Goal: Information Seeking & Learning: Learn about a topic

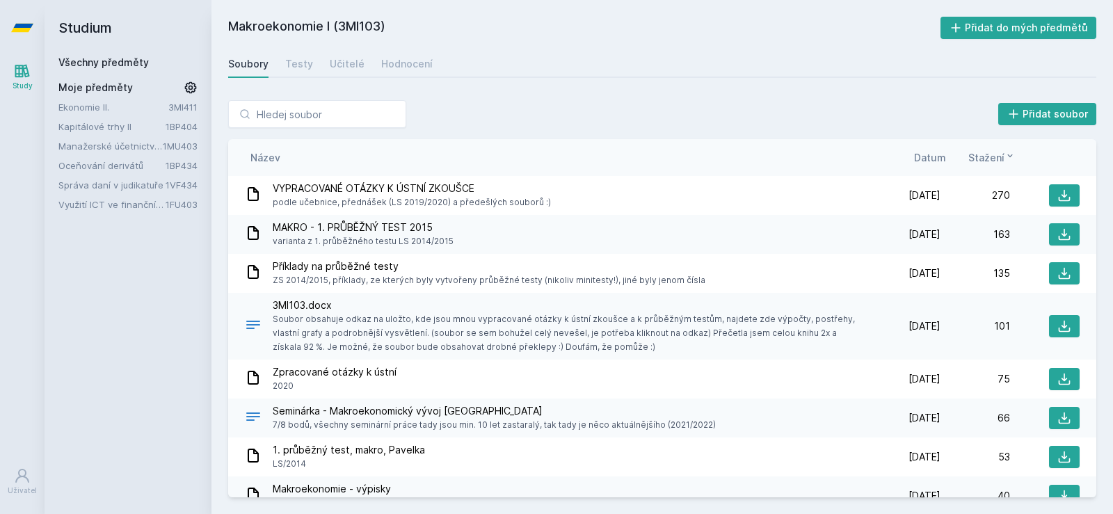
click at [107, 165] on link "Oceňování derivátů" at bounding box center [111, 166] width 107 height 14
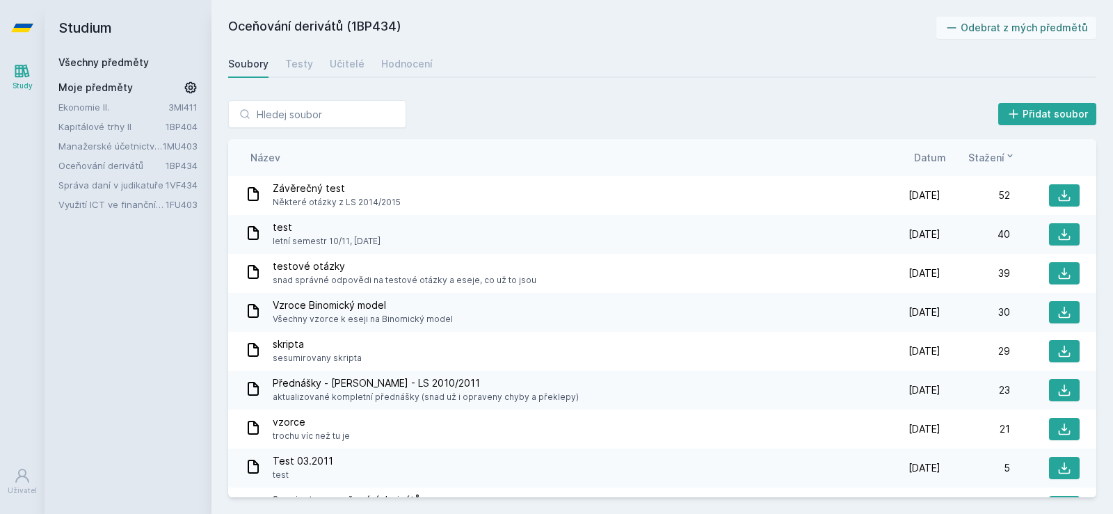
click at [287, 309] on span "Vzroce Binomický model" at bounding box center [363, 305] width 180 height 14
drag, startPoint x: 287, startPoint y: 309, endPoint x: 412, endPoint y: 316, distance: 126.1
click at [412, 316] on div "Vzroce Binomický model Všechny vzorce k eseji na Binomický model" at bounding box center [363, 312] width 180 height 28
click at [412, 316] on span "Všechny vzorce k eseji na Binomický model" at bounding box center [363, 319] width 180 height 14
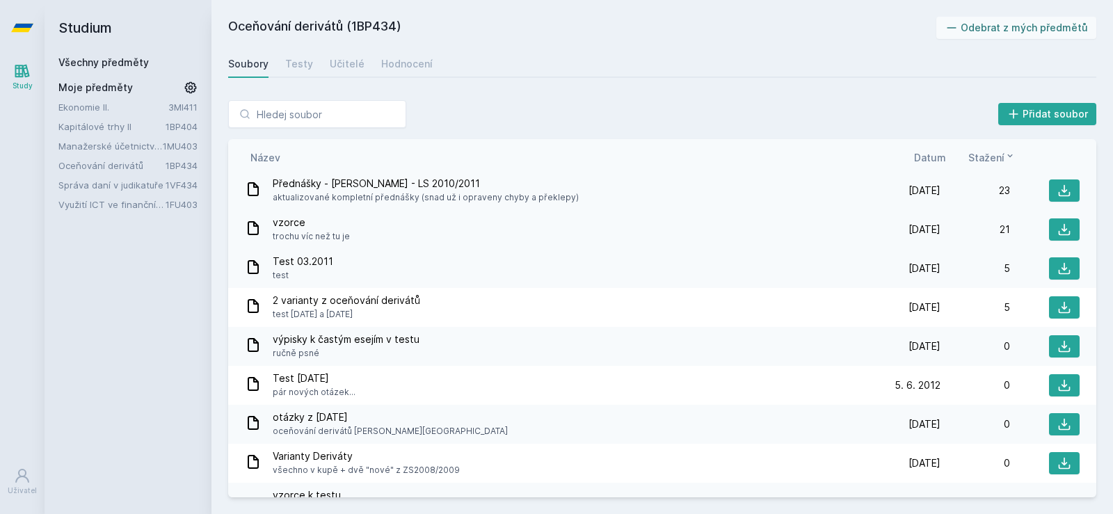
scroll to position [209, 0]
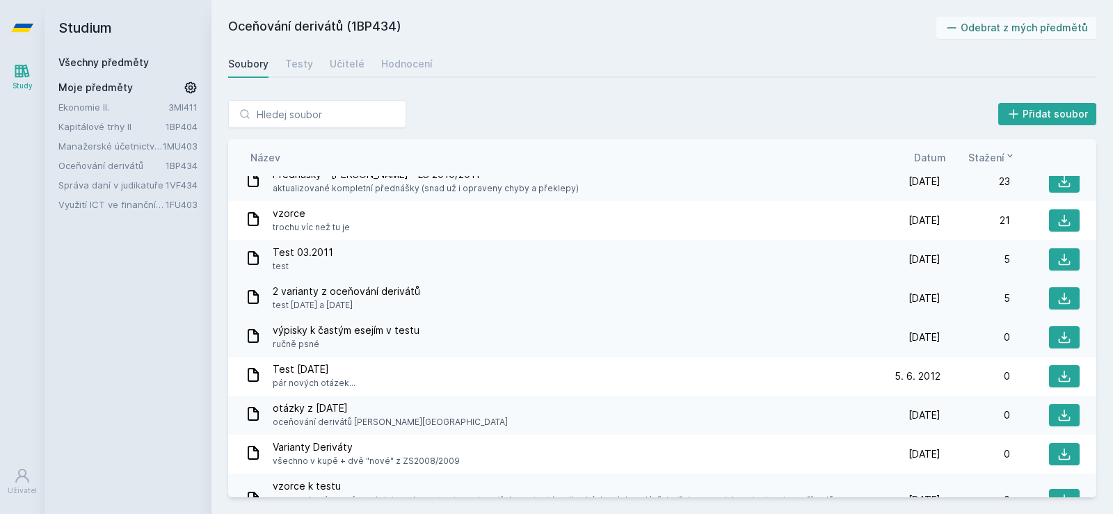
click at [274, 290] on span "2 varianty z oceňování derivátů" at bounding box center [346, 291] width 147 height 14
drag, startPoint x: 274, startPoint y: 290, endPoint x: 406, endPoint y: 307, distance: 133.2
click at [406, 307] on div "2 varianty z oceňování derivátů test [DATE] a [DATE]" at bounding box center [346, 298] width 147 height 28
click at [406, 307] on span "test [DATE] a [DATE]" at bounding box center [346, 305] width 147 height 14
drag, startPoint x: 406, startPoint y: 307, endPoint x: 266, endPoint y: 289, distance: 141.0
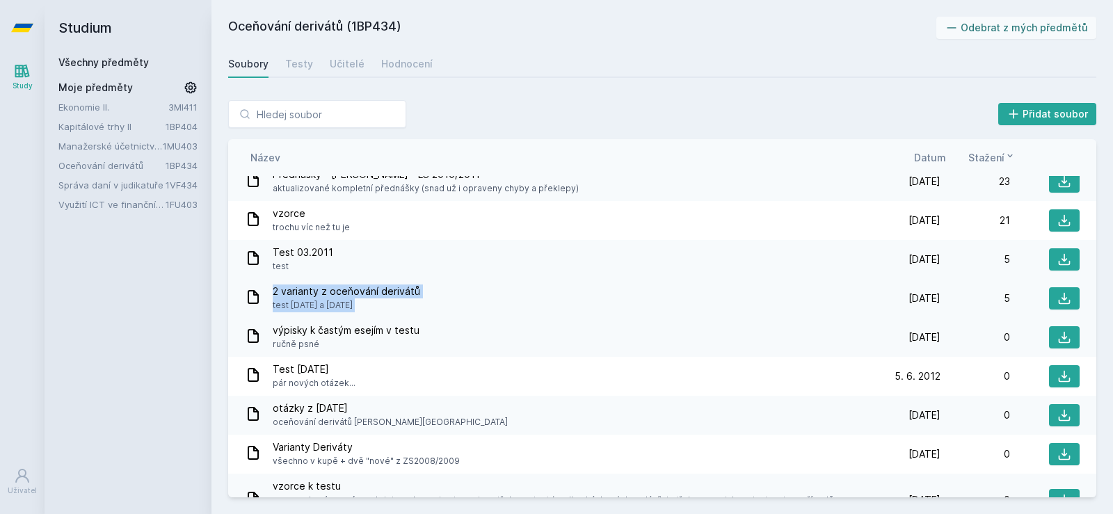
click at [259, 287] on div "2 varianty z oceňování derivátů test [DATE] a [DATE]" at bounding box center [558, 298] width 626 height 28
click at [282, 289] on span "2 varianty z oceňování derivátů" at bounding box center [346, 291] width 147 height 14
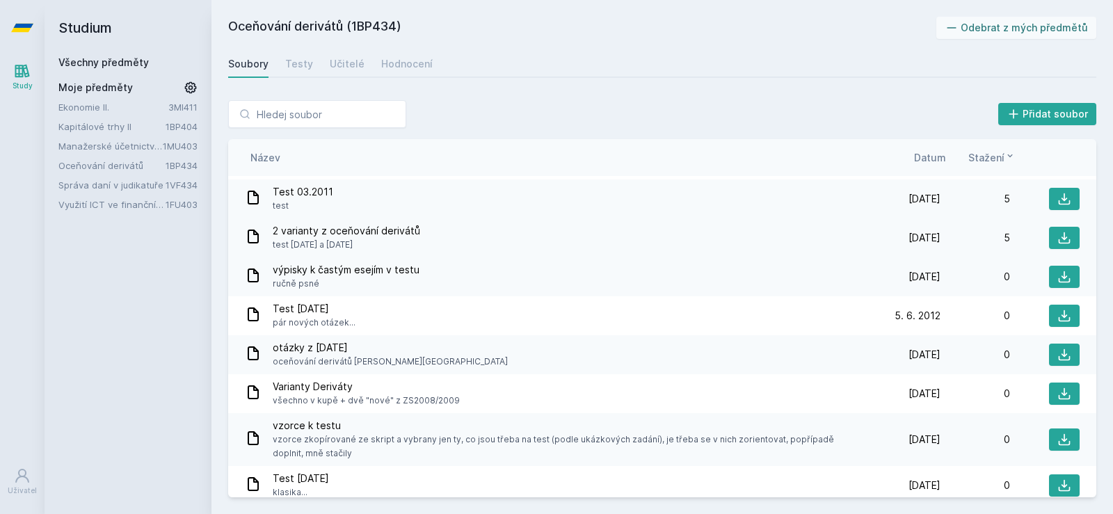
scroll to position [278, 0]
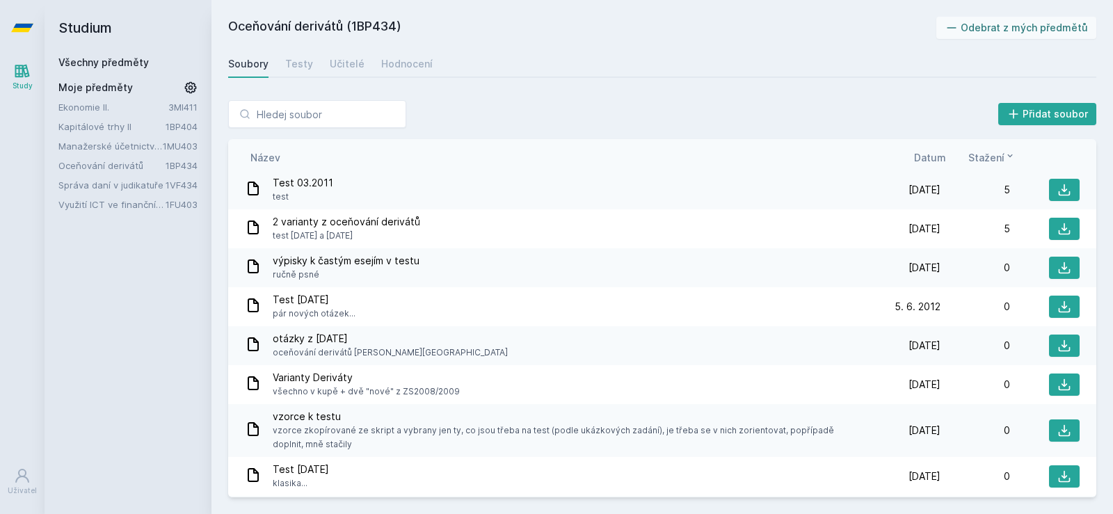
click at [288, 262] on span "výpisky k častým esejím v testu" at bounding box center [346, 261] width 147 height 14
drag, startPoint x: 288, startPoint y: 262, endPoint x: 436, endPoint y: 284, distance: 149.9
click at [436, 284] on div "výpisky k častým esejím v testu ručně psné [DATE] [DATE] 0" at bounding box center [662, 267] width 868 height 39
click at [1050, 265] on button at bounding box center [1064, 268] width 31 height 22
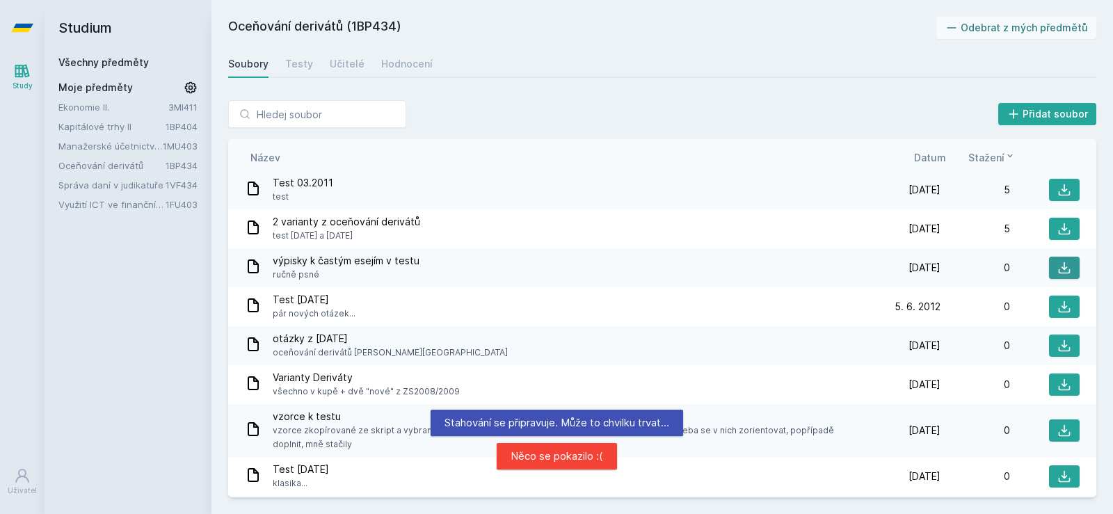
click at [1057, 267] on icon at bounding box center [1064, 268] width 14 height 14
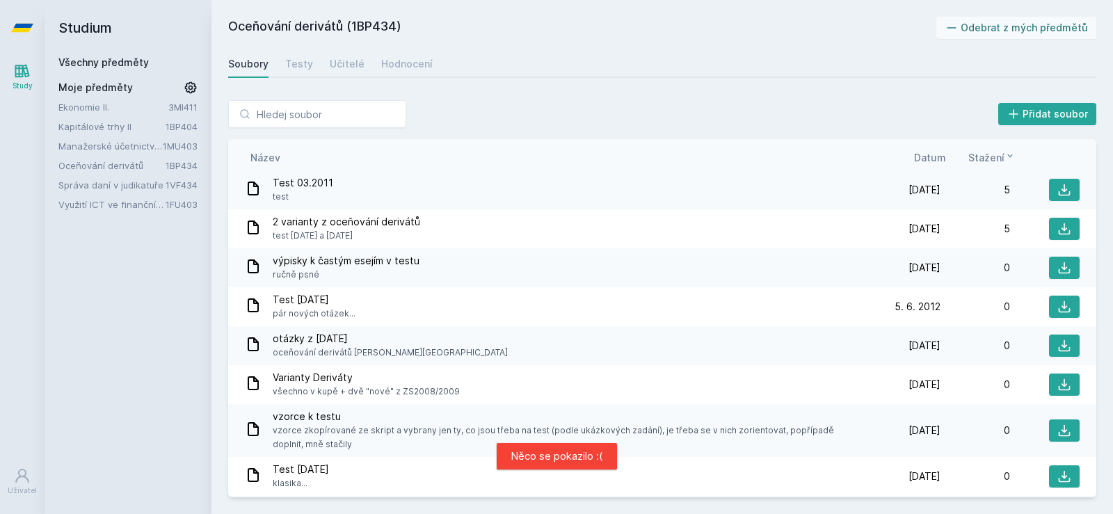
click at [372, 14] on div "Oceňování derivátů (1BP434) Odebrat z mých předmětů [GEOGRAPHIC_DATA] Testy Uči…" at bounding box center [661, 257] width 901 height 514
click at [373, 22] on h2 "Oceňování derivátů (1BP434)" at bounding box center [582, 28] width 708 height 22
copy h2 "1BP434"
